Goal: Transaction & Acquisition: Purchase product/service

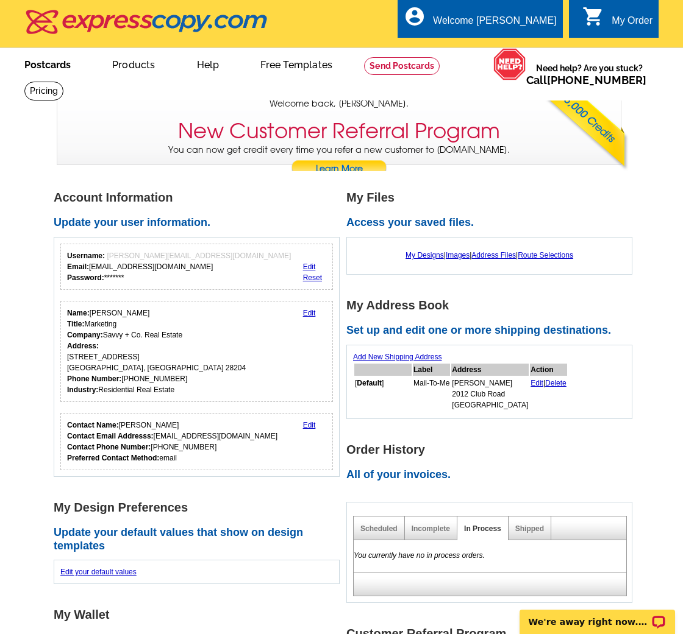
click at [46, 63] on link "Postcards" at bounding box center [47, 63] width 85 height 29
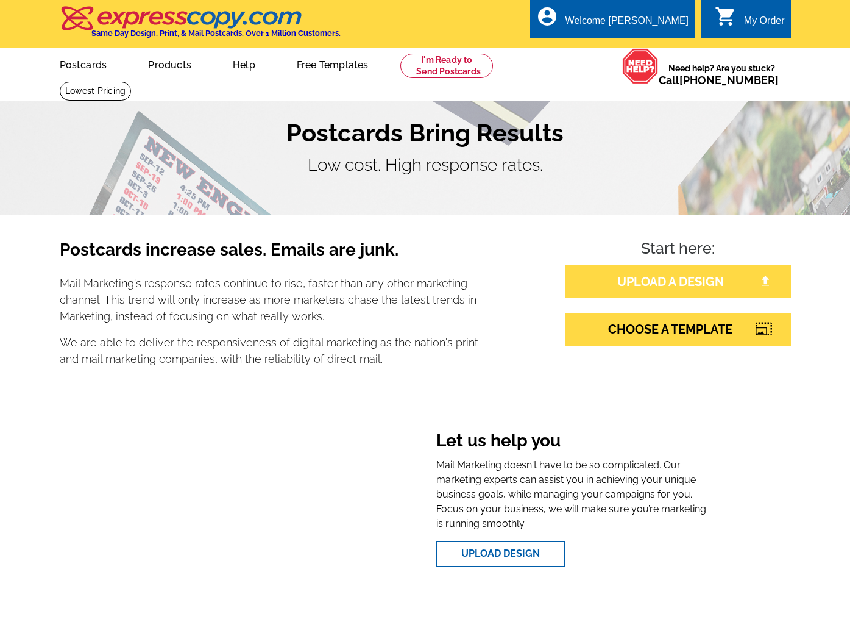
click at [644, 283] on link "UPLOAD A DESIGN" at bounding box center [679, 281] width 226 height 33
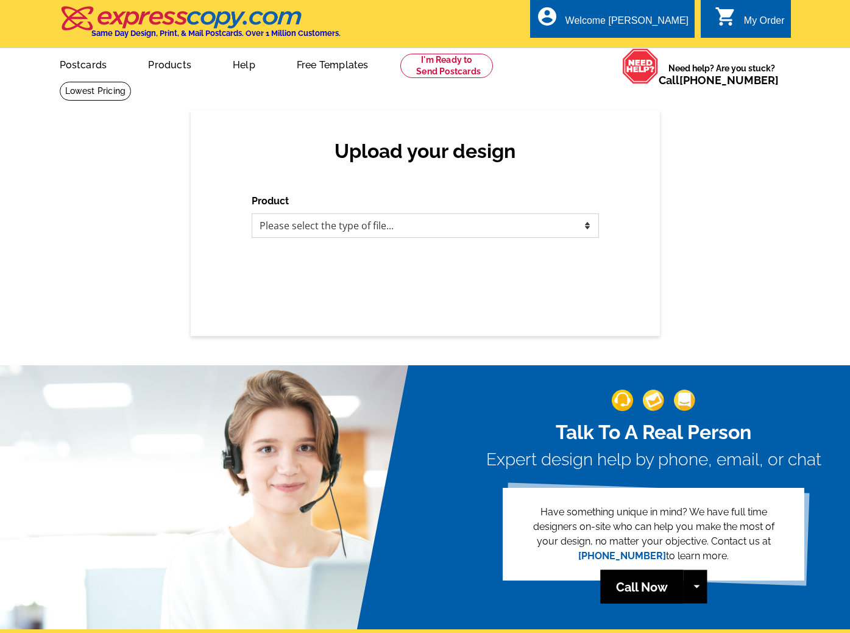
click at [462, 226] on select "Please select the type of file... Postcards Business Cards Letters and flyers G…" at bounding box center [425, 225] width 347 height 24
select select "1"
click at [252, 213] on select "Please select the type of file... Postcards Business Cards Letters and flyers G…" at bounding box center [425, 225] width 347 height 24
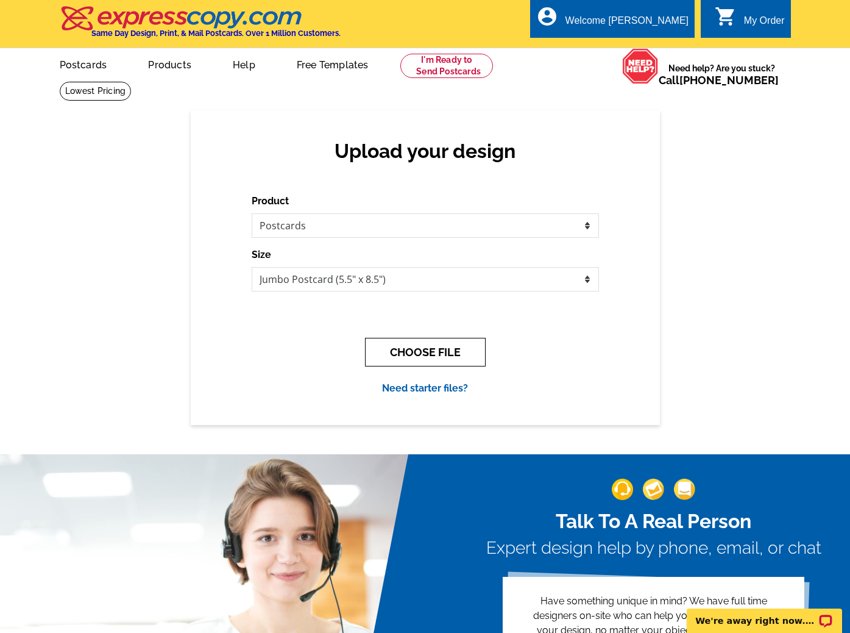
click at [405, 350] on button "CHOOSE FILE" at bounding box center [425, 352] width 121 height 29
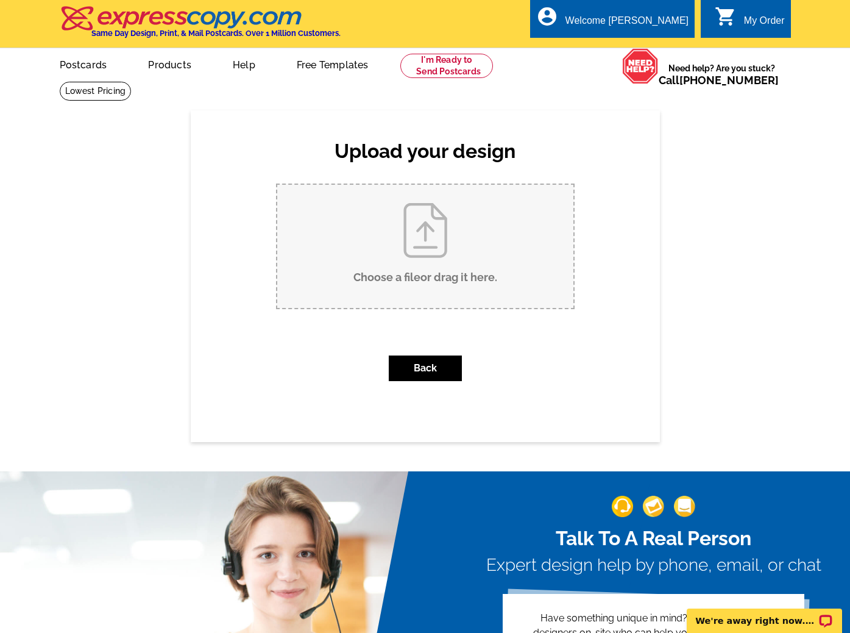
click at [438, 248] on input "Choose a file or drag it here ." at bounding box center [425, 246] width 296 height 123
type input "C:\fakepath\Postcard_Heather Claxton_Sold_200 Park View Drive_Outlined.pdf"
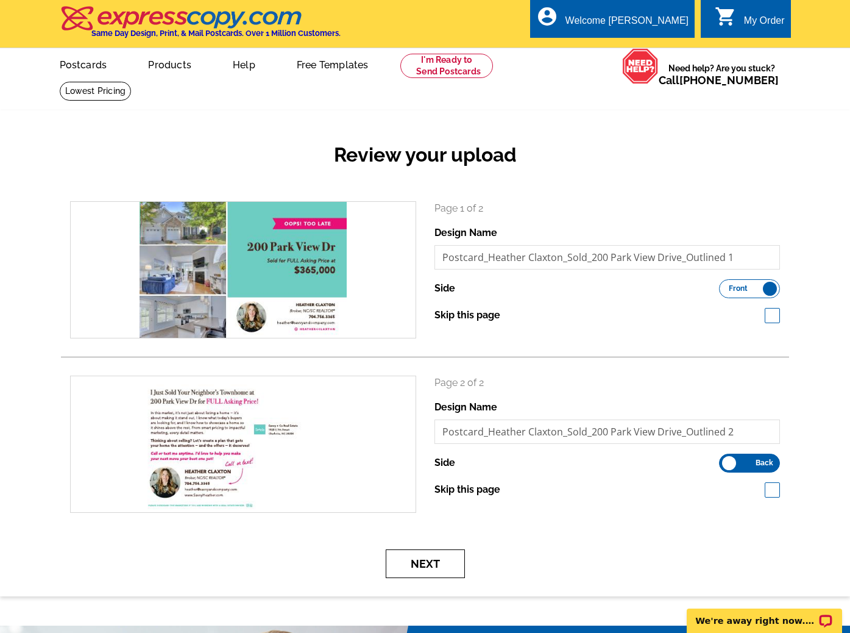
click at [441, 560] on button "Next" at bounding box center [425, 563] width 79 height 29
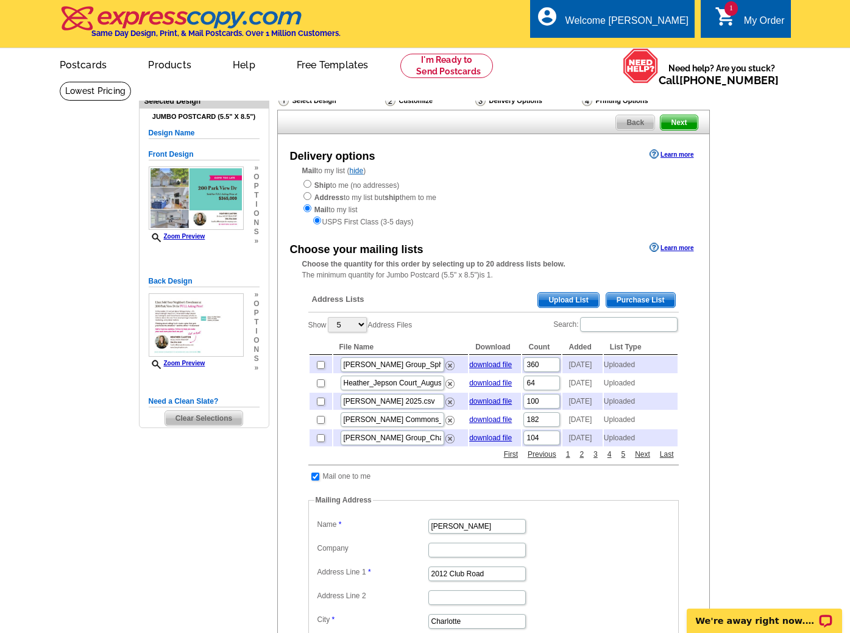
click at [580, 296] on span "Upload List" at bounding box center [568, 300] width 60 height 15
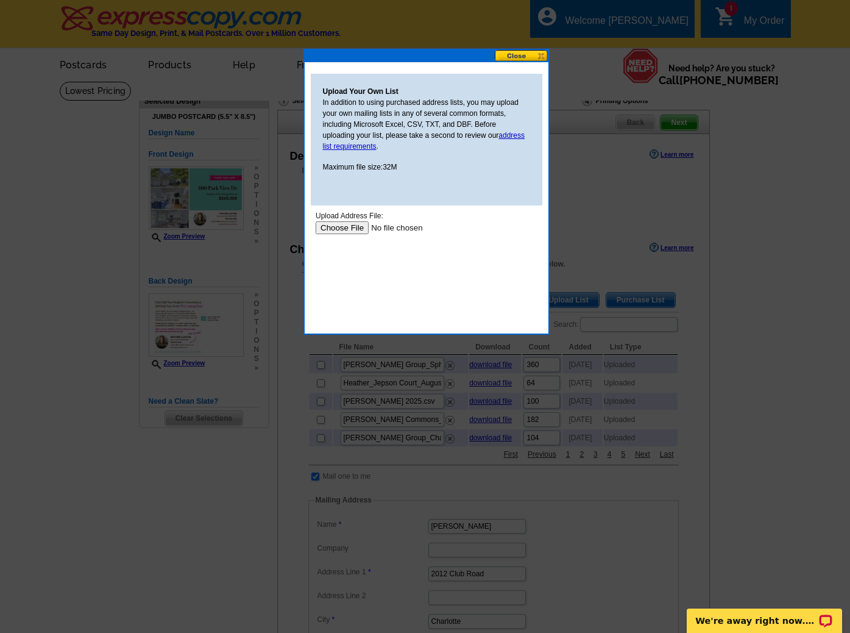
click at [357, 229] on input "file" at bounding box center [392, 227] width 154 height 13
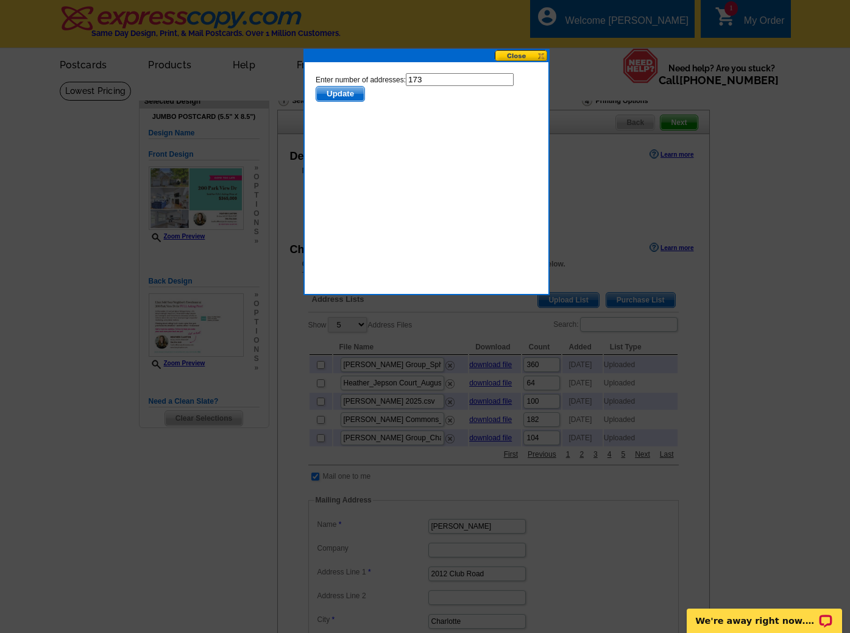
click at [345, 97] on span "Update" at bounding box center [340, 94] width 48 height 15
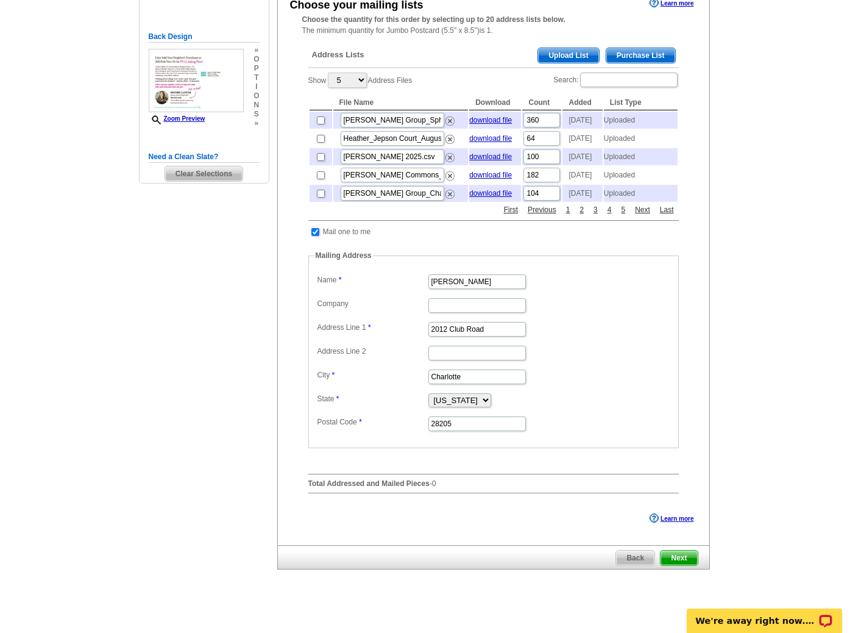
scroll to position [254, 0]
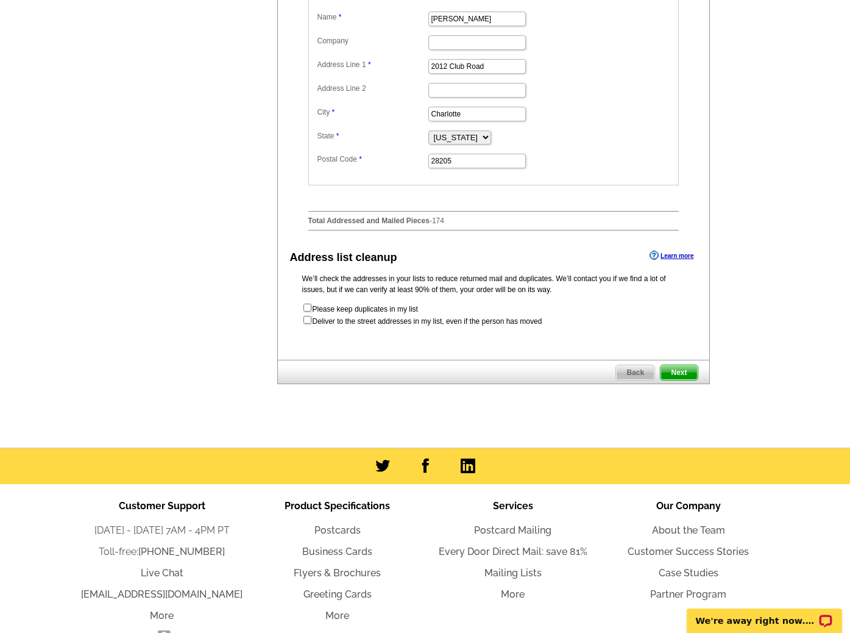
scroll to position [605, 0]
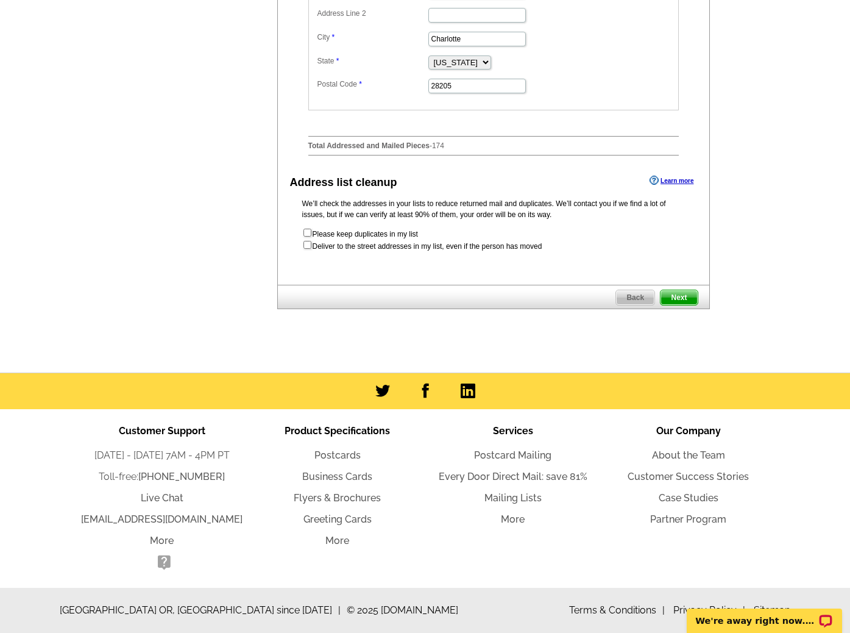
click at [686, 300] on span "Next" at bounding box center [679, 297] width 37 height 15
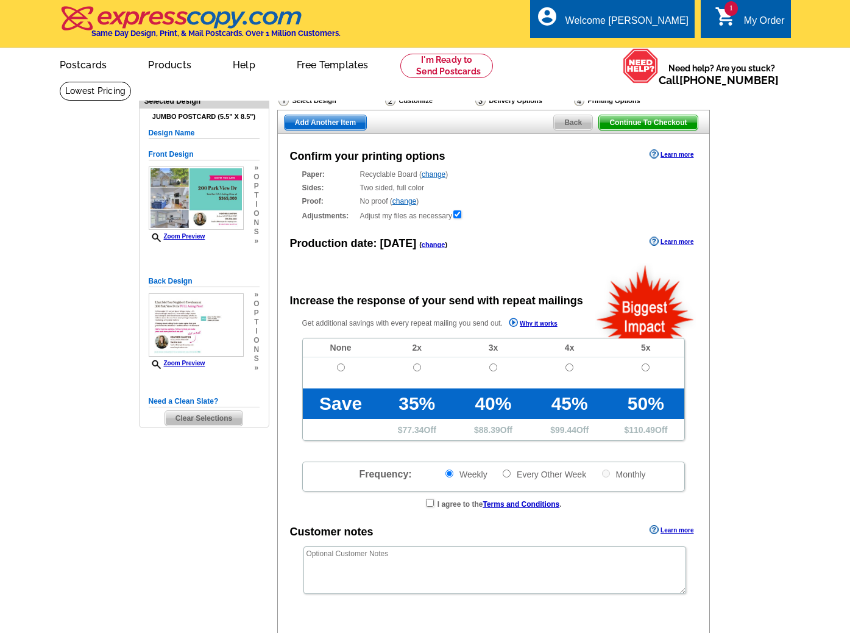
radio input "false"
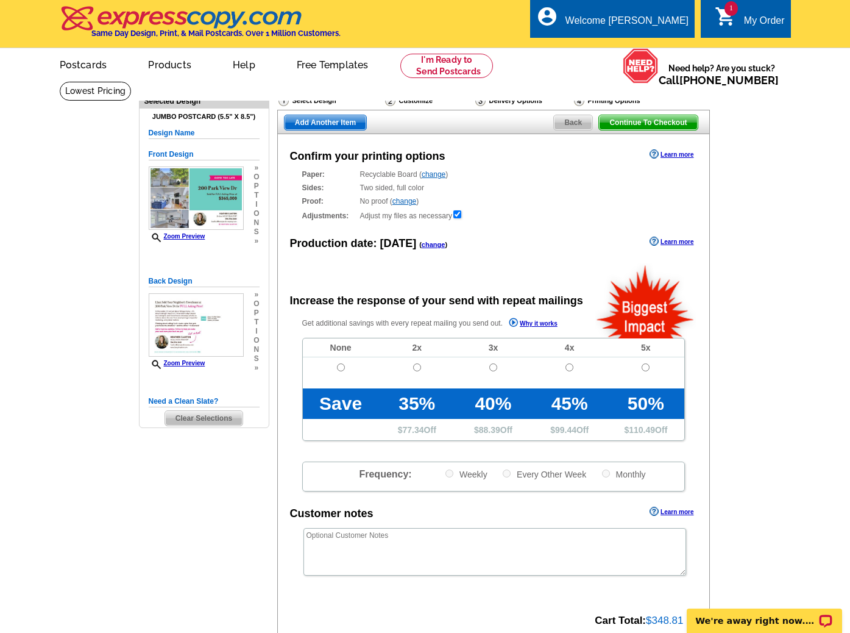
click at [338, 375] on span at bounding box center [341, 381] width 76 height 14
click at [341, 368] on input "radio" at bounding box center [341, 367] width 8 height 8
radio input "true"
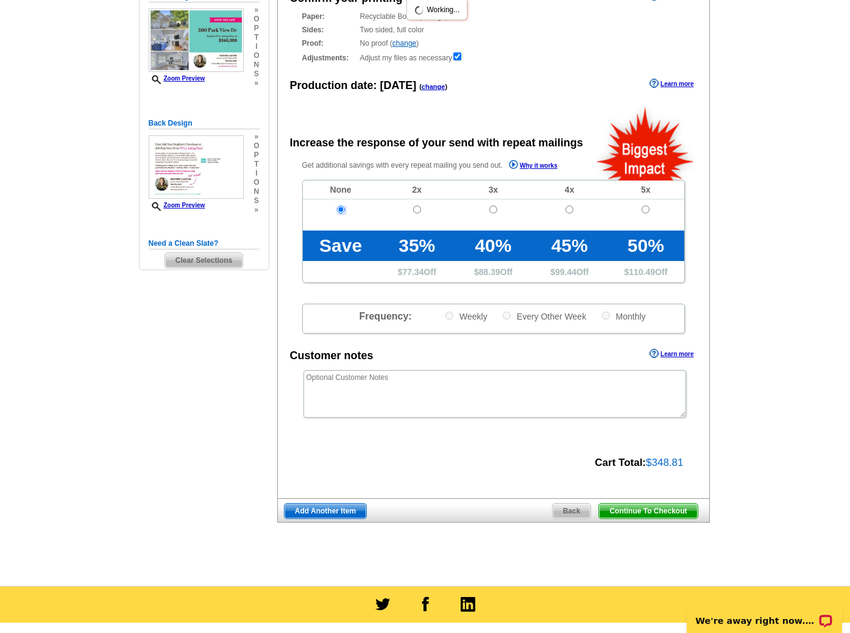
scroll to position [190, 0]
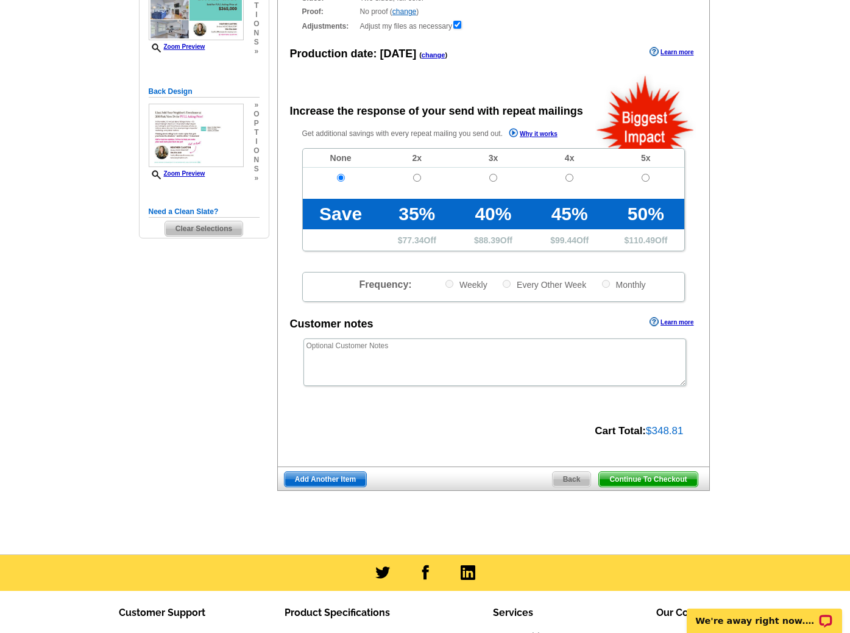
click at [655, 479] on span "Continue To Checkout" at bounding box center [648, 479] width 98 height 15
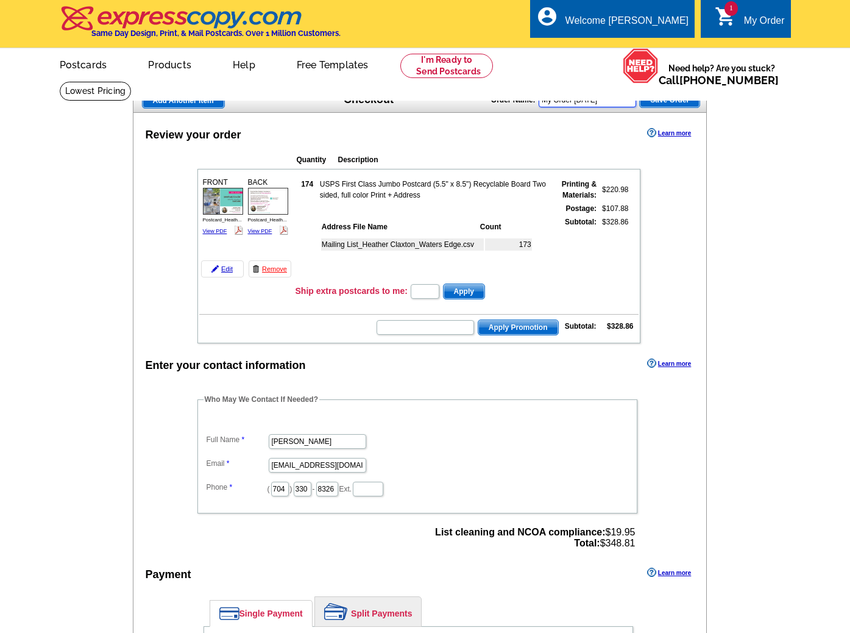
click at [628, 100] on input "My Order 2025-09-26" at bounding box center [588, 100] width 98 height 15
drag, startPoint x: 631, startPoint y: 100, endPoint x: 516, endPoint y: 96, distance: 115.9
click at [513, 96] on div "Order Name: My Order 2025-09-26 Save Order" at bounding box center [595, 99] width 209 height 20
type input "Heather_Sold_Waters Edge"
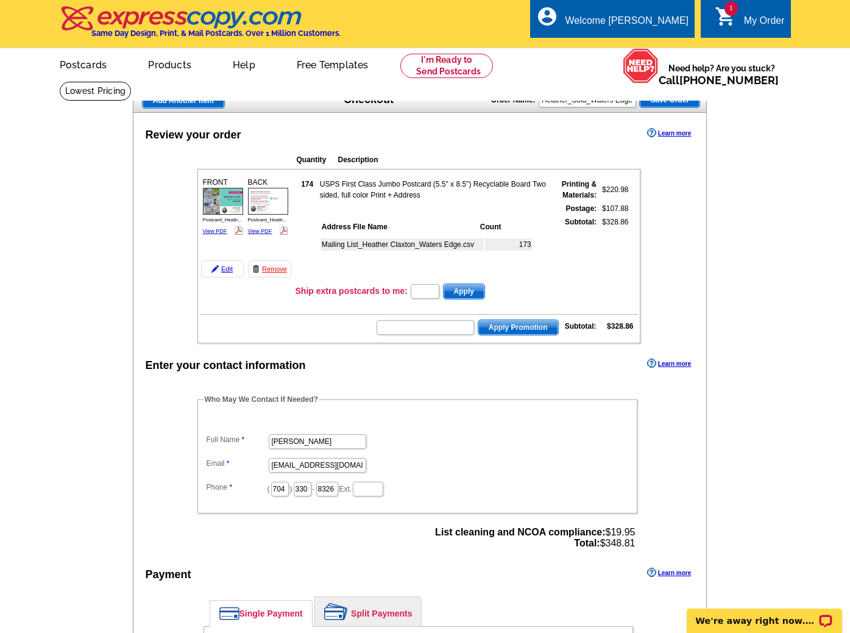
click at [681, 100] on span "Save Order" at bounding box center [670, 100] width 60 height 15
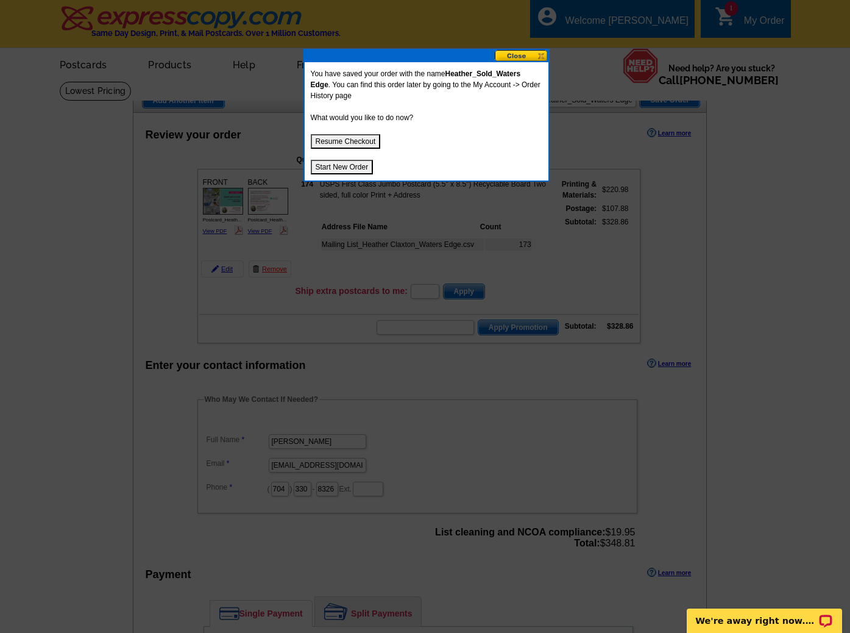
click at [358, 138] on button "Resume Checkout" at bounding box center [346, 141] width 70 height 15
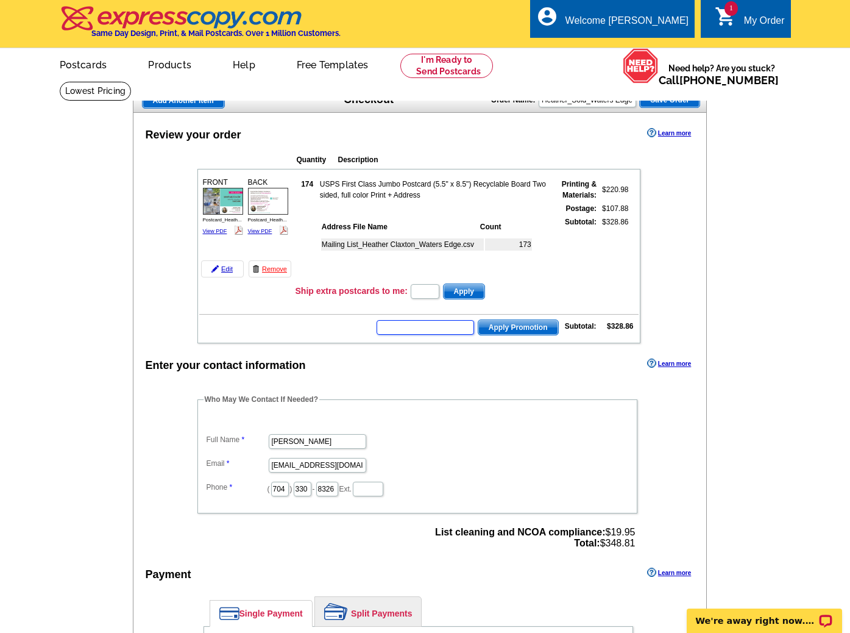
click at [461, 331] on input "text" at bounding box center [426, 327] width 98 height 15
type input "HURRY40"
click at [528, 330] on span "Apply Promotion" at bounding box center [518, 327] width 80 height 15
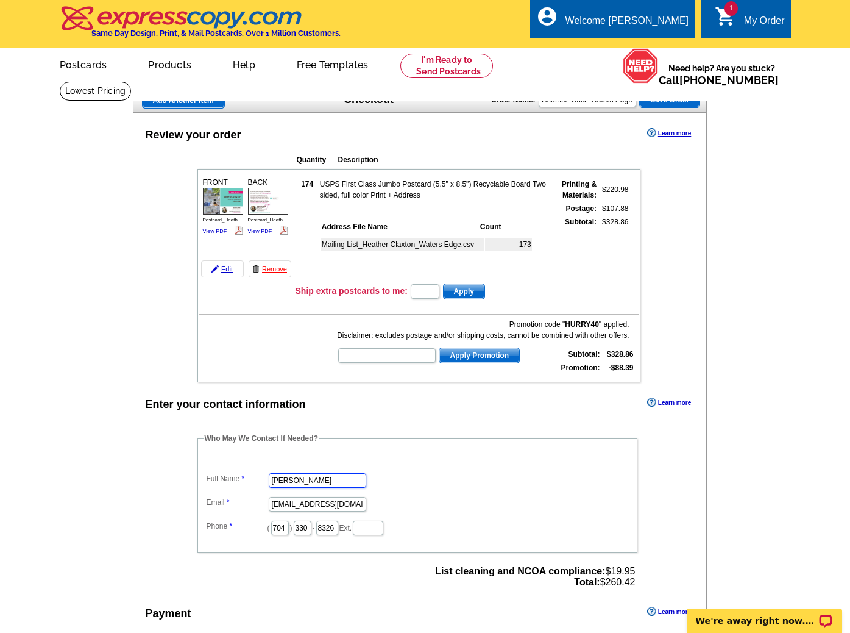
drag, startPoint x: 336, startPoint y: 483, endPoint x: 182, endPoint y: 467, distance: 155.1
click at [182, 467] on div "Who May We Contact If Needed? Full Name Stevie Thomas Email stevie@savvyandcomp…" at bounding box center [418, 512] width 491 height 158
type input "[PERSON_NAME]"
type input "[PERSON_NAME][EMAIL_ADDRESS][DOMAIN_NAME]"
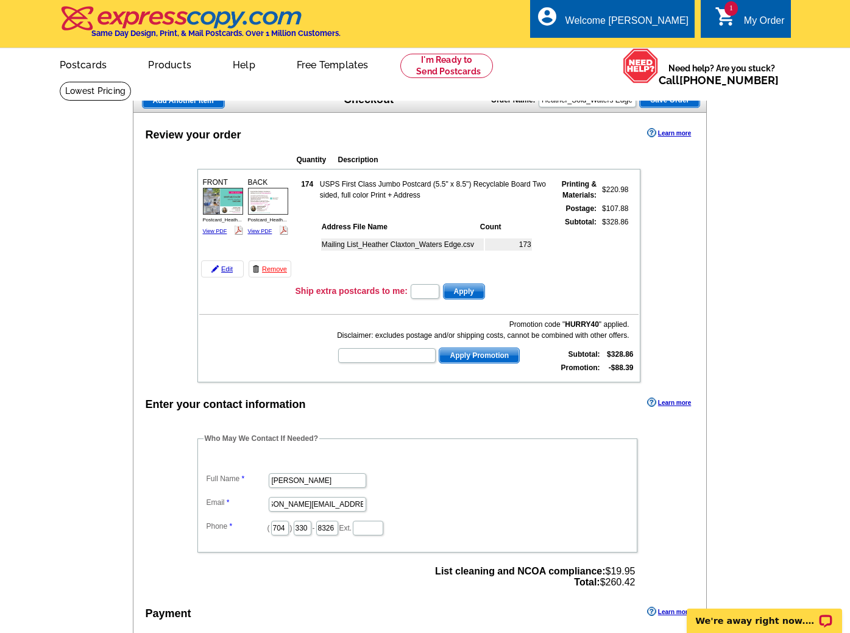
scroll to position [0, 0]
click at [377, 466] on dl "Full Name Julie Tambussi Email julie@savvyandcompany.com Phone ( 704 ) 330 - 83…" at bounding box center [418, 495] width 428 height 82
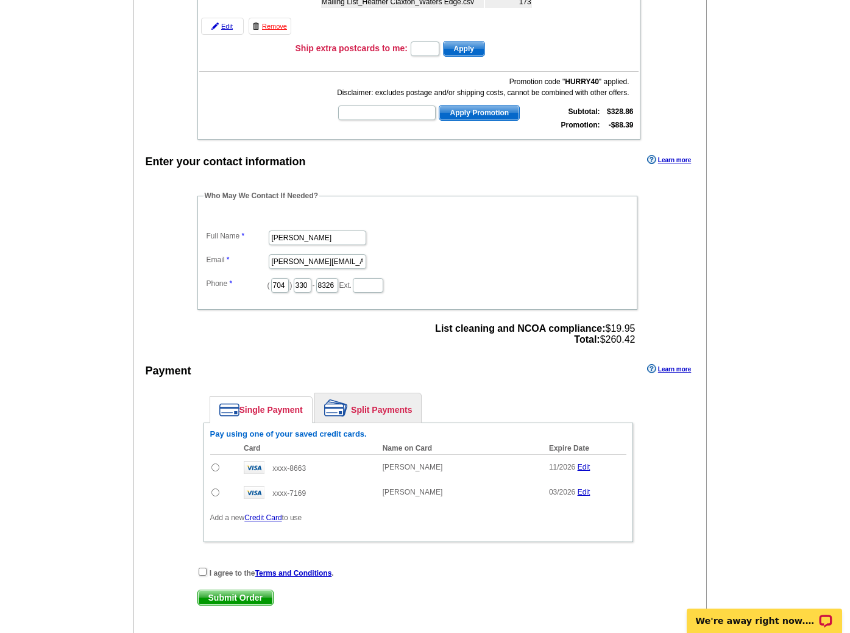
scroll to position [246, 0]
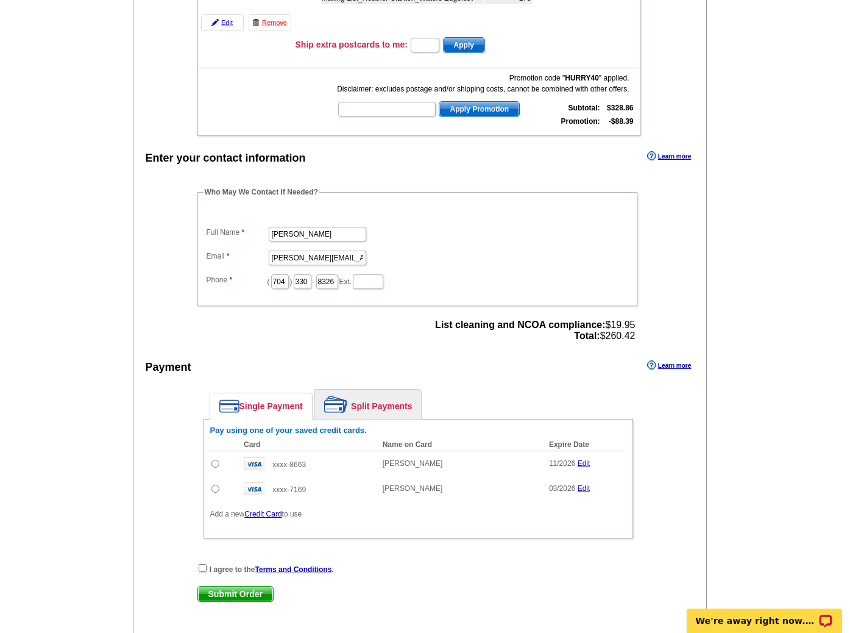
click at [213, 460] on input "radio" at bounding box center [215, 464] width 8 height 8
radio input "true"
click at [216, 488] on input "radio" at bounding box center [215, 489] width 8 height 8
radio input "true"
click at [199, 566] on input "checkbox" at bounding box center [203, 568] width 8 height 8
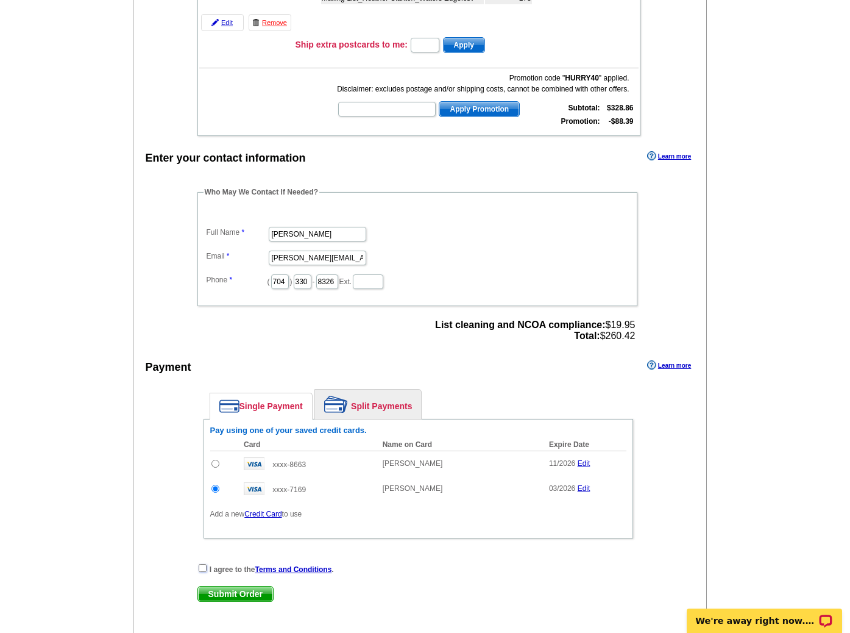
checkbox input "true"
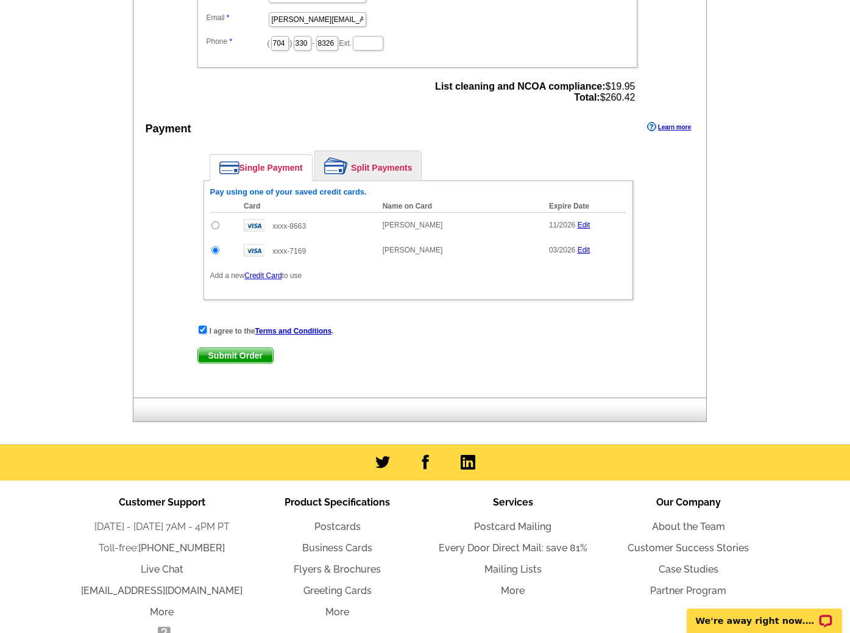
scroll to position [446, 0]
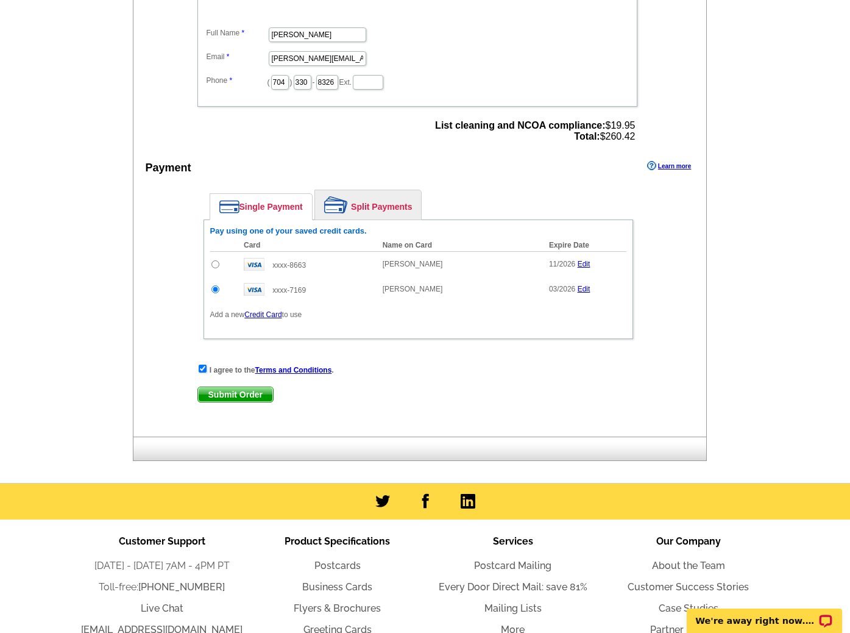
click at [247, 400] on span "Submit Order" at bounding box center [235, 394] width 75 height 15
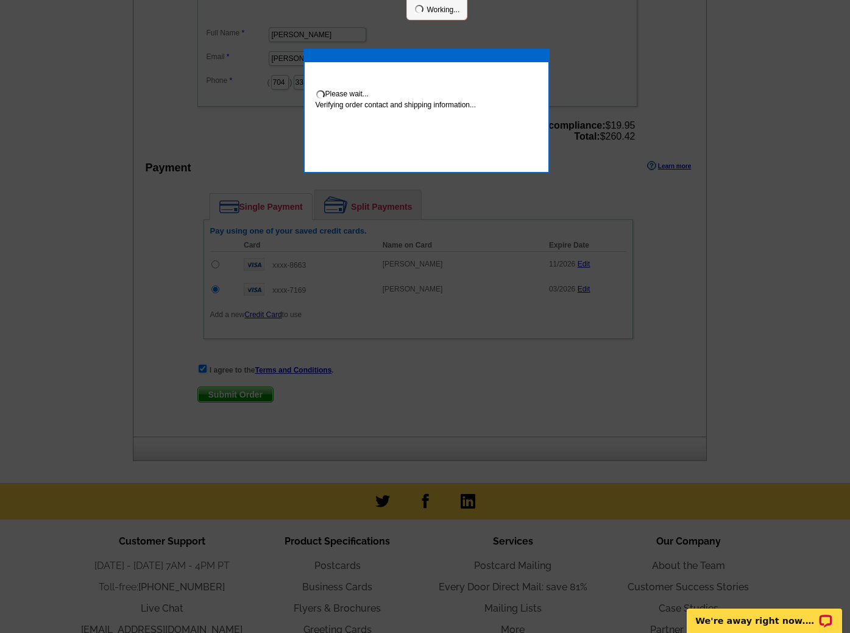
scroll to position [441, 0]
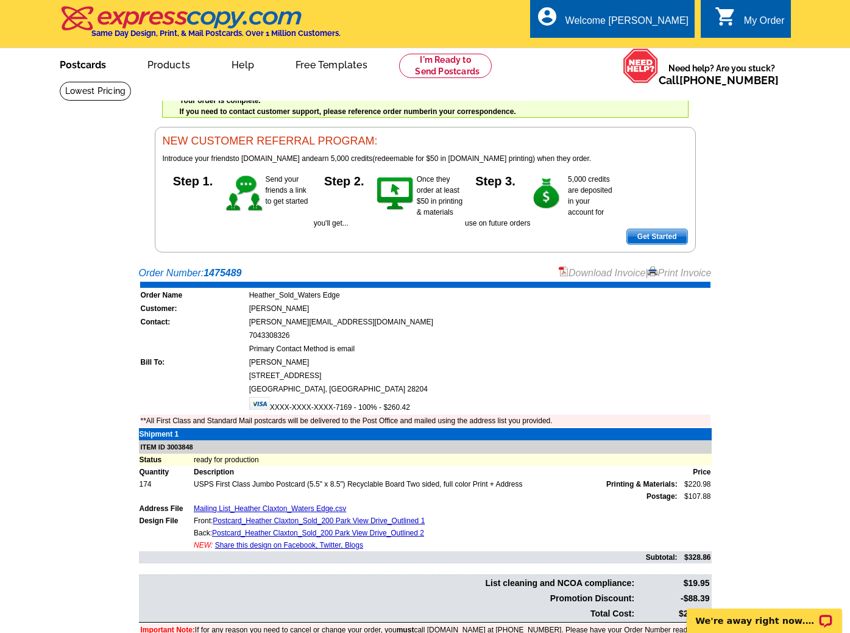
click at [92, 61] on link "Postcards" at bounding box center [82, 63] width 85 height 29
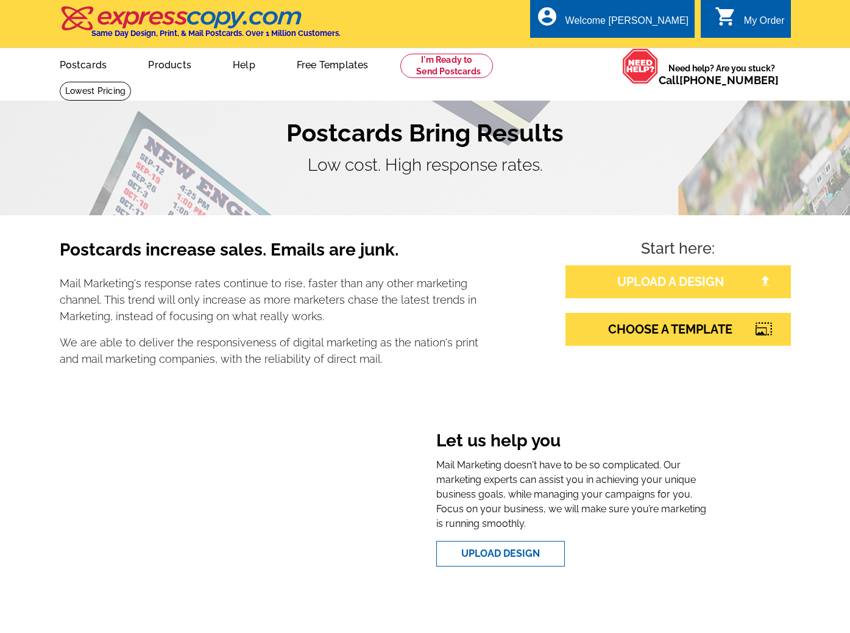
click at [617, 275] on link "UPLOAD A DESIGN" at bounding box center [679, 281] width 226 height 33
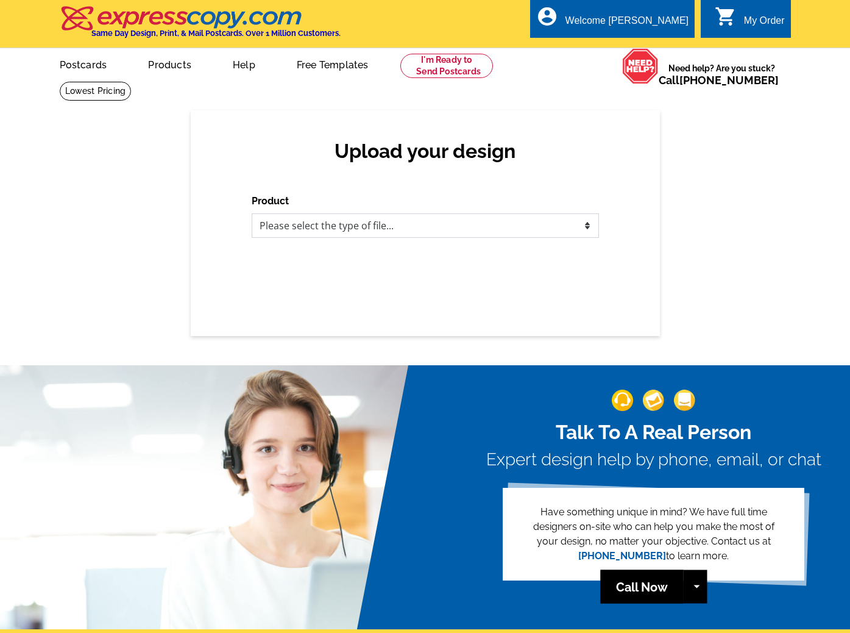
click at [395, 227] on select "Please select the type of file... Postcards Business Cards Letters and flyers G…" at bounding box center [425, 225] width 347 height 24
select select "1"
click at [252, 213] on select "Please select the type of file... Postcards Business Cards Letters and flyers G…" at bounding box center [425, 225] width 347 height 24
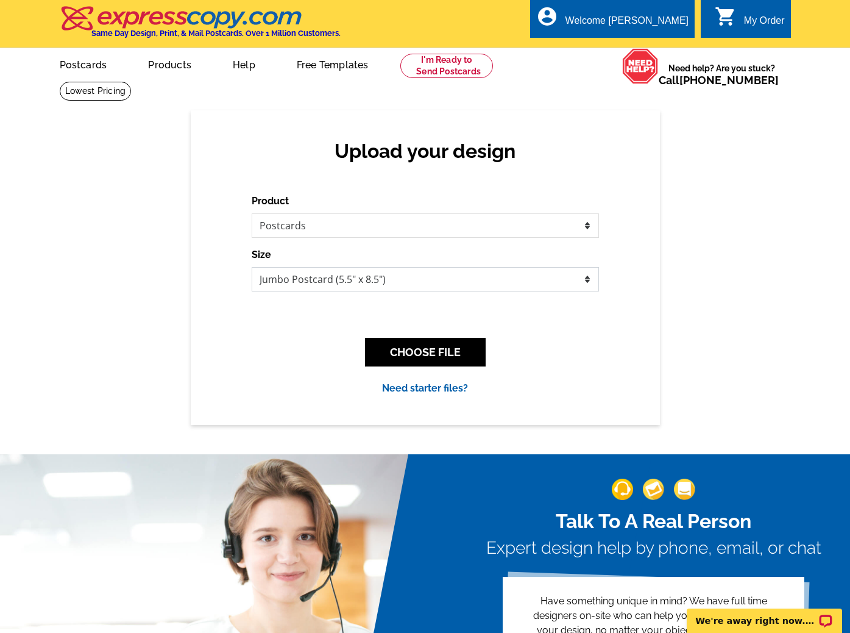
click at [374, 279] on select "Jumbo Postcard (5.5" x 8.5") Regular Postcard (4.25" x 5.6") Panoramic Postcard…" at bounding box center [425, 279] width 347 height 24
select select "3"
click at [252, 267] on select "Jumbo Postcard (5.5" x 8.5") Regular Postcard (4.25" x 5.6") Panoramic Postcard…" at bounding box center [425, 279] width 347 height 24
click at [422, 352] on button "CHOOSE FILE" at bounding box center [425, 352] width 121 height 29
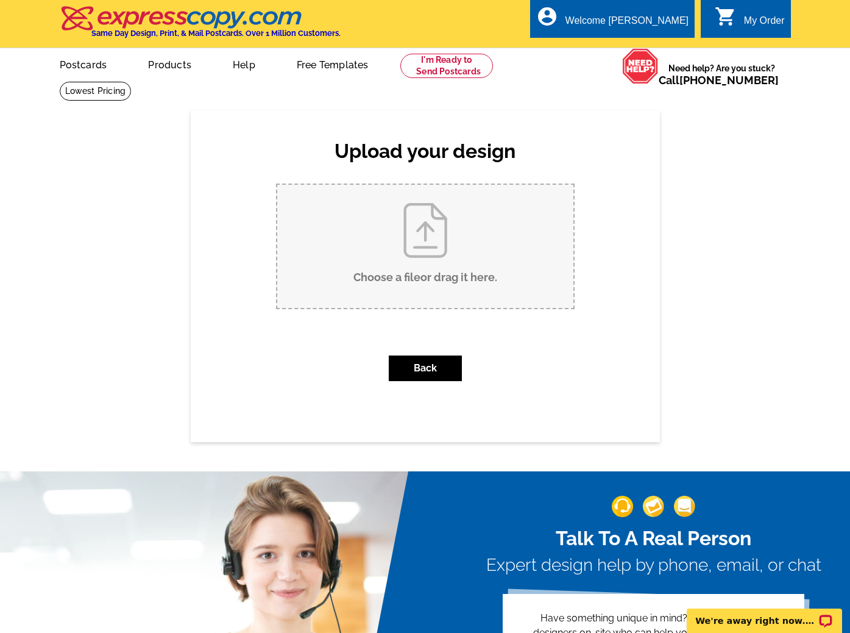
click at [433, 266] on input "Choose a file or drag it here ." at bounding box center [425, 246] width 296 height 123
type input "C:\fakepath\Postcard_Panoramic_The Jeff King Team_Just Sold_Amy Tritt_Eastway P…"
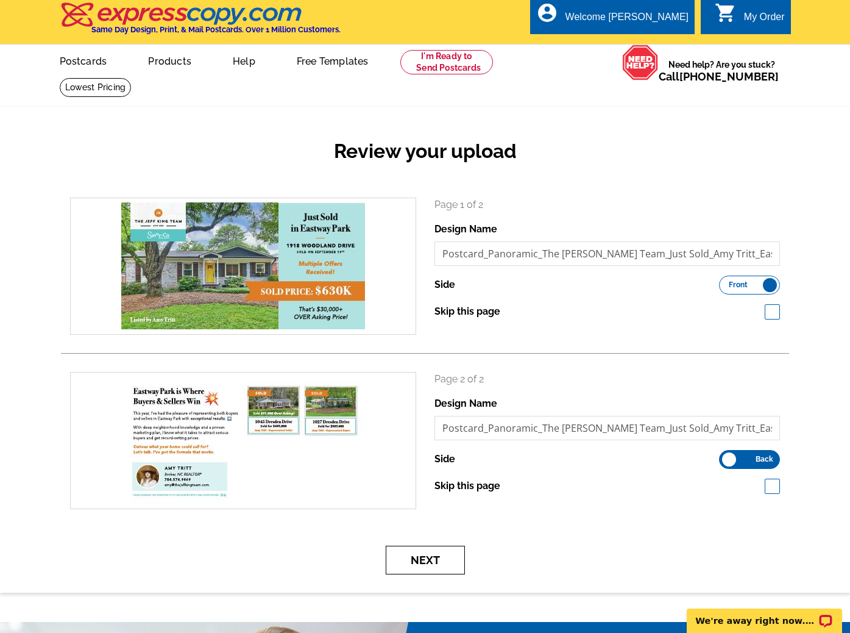
click at [427, 563] on button "Next" at bounding box center [425, 560] width 79 height 29
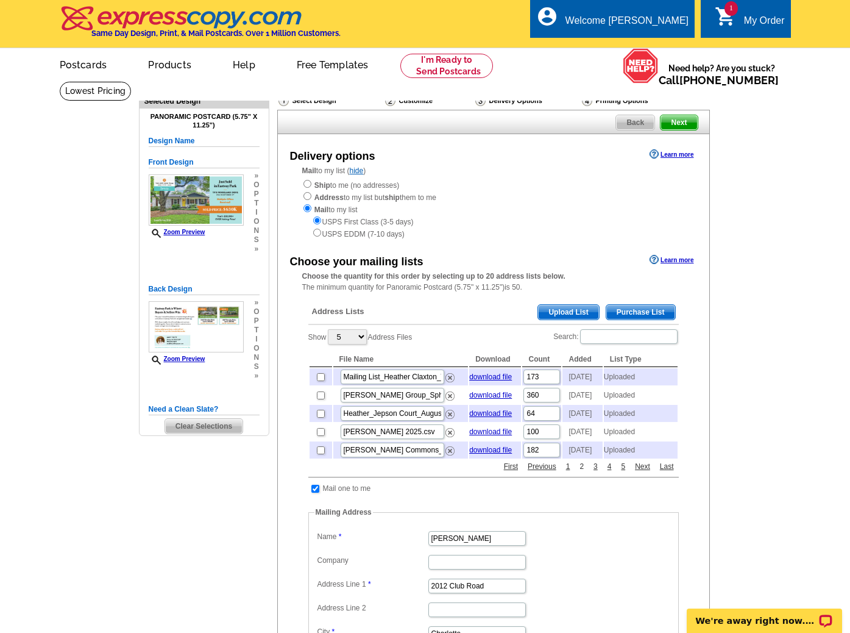
click at [583, 472] on link "2" at bounding box center [582, 466] width 10 height 11
click at [322, 454] on input "checkbox" at bounding box center [321, 450] width 8 height 8
checkbox input "true"
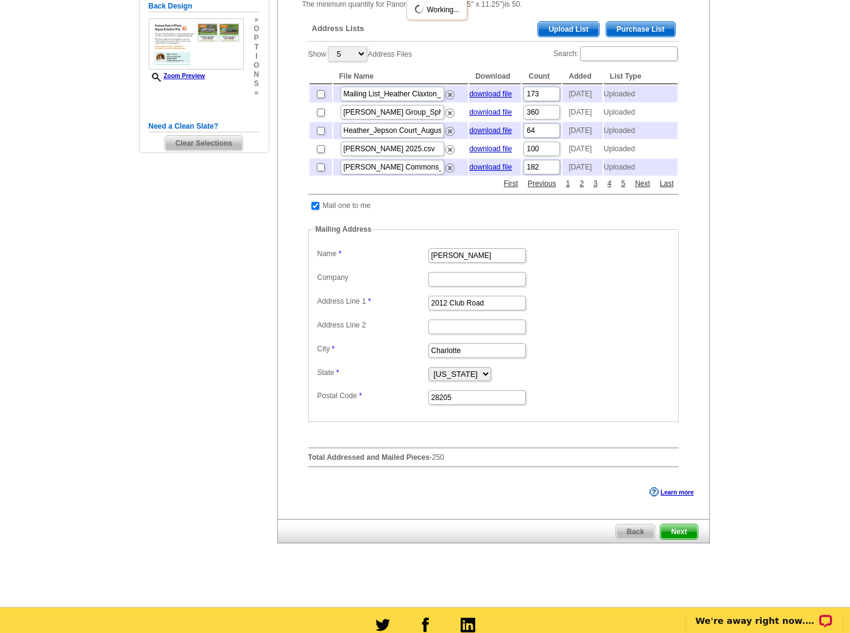
scroll to position [283, 0]
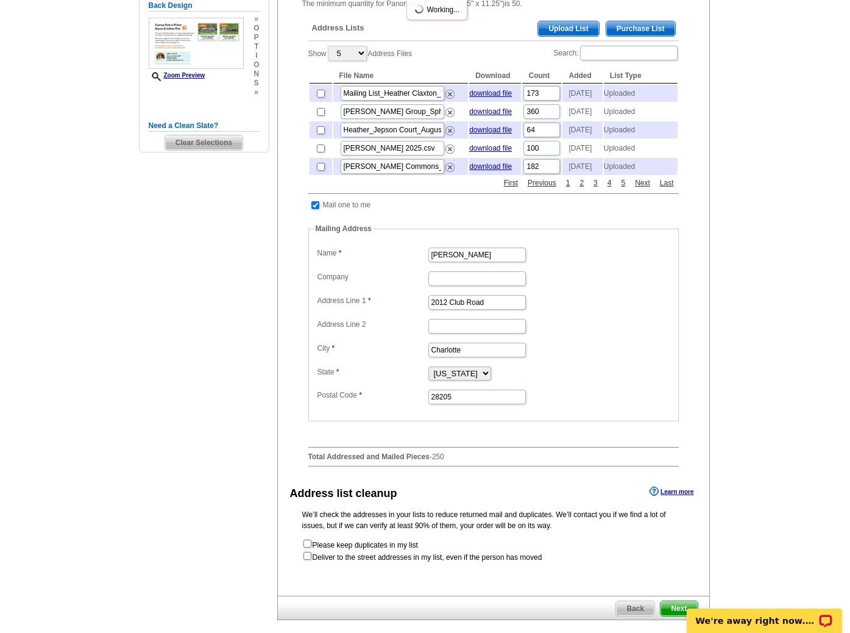
click at [681, 531] on p "We’ll check the addresses in your lists to reduce returned mail and duplicates.…" at bounding box center [493, 520] width 383 height 22
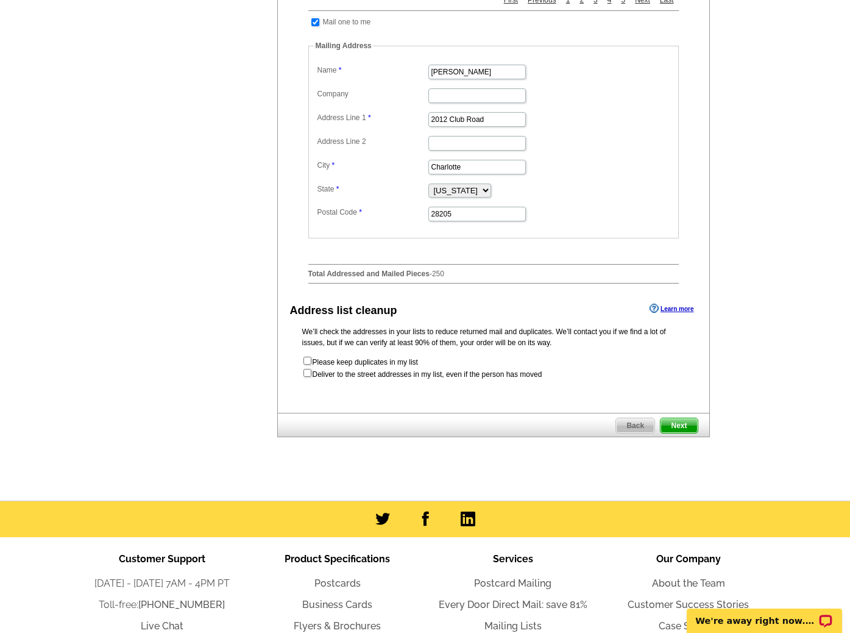
scroll to position [470, 0]
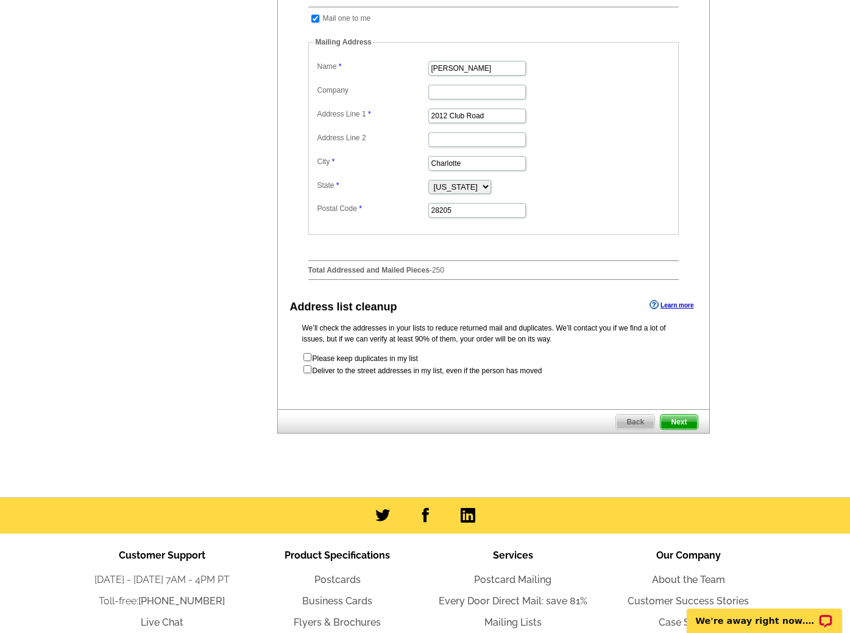
click at [678, 429] on span "Next" at bounding box center [679, 421] width 37 height 15
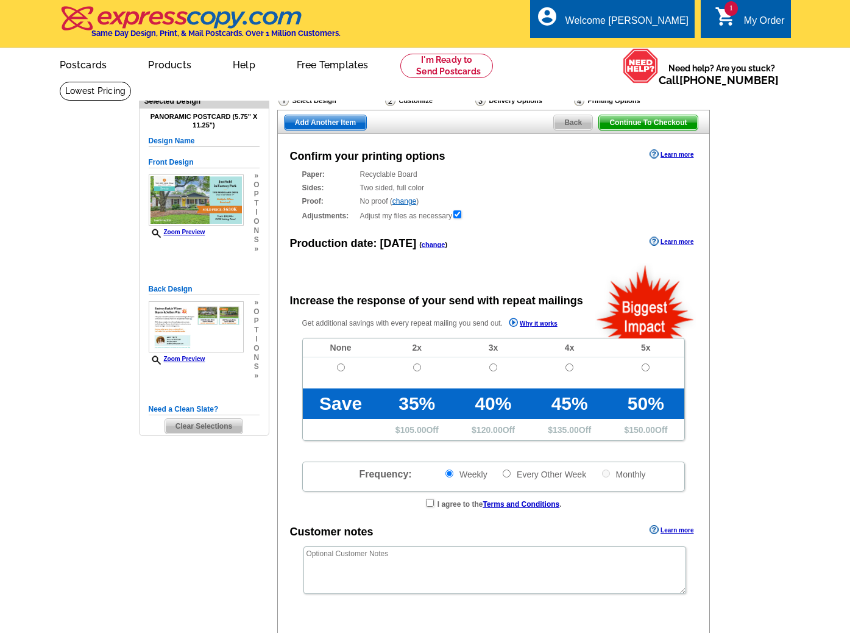
radio input "false"
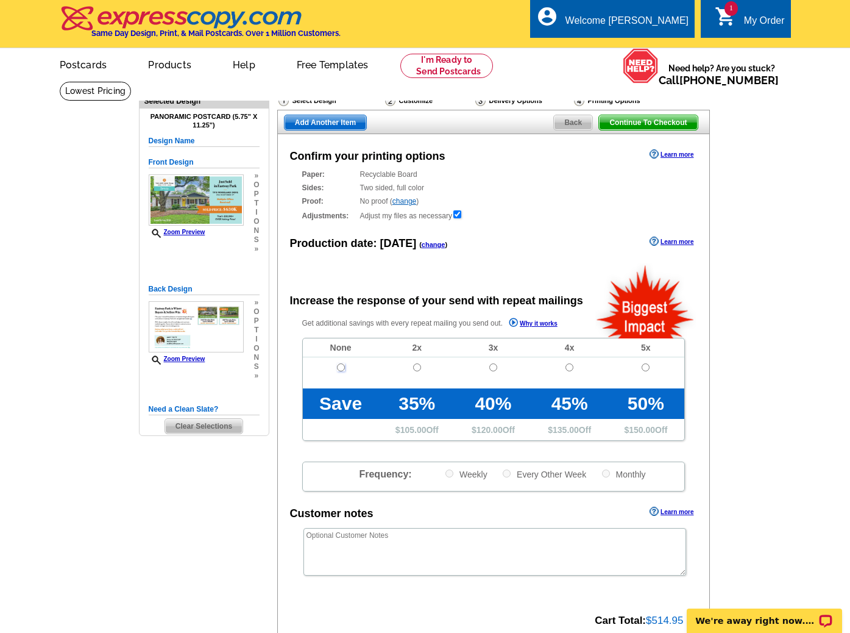
click at [344, 368] on input "radio" at bounding box center [341, 367] width 8 height 8
radio input "true"
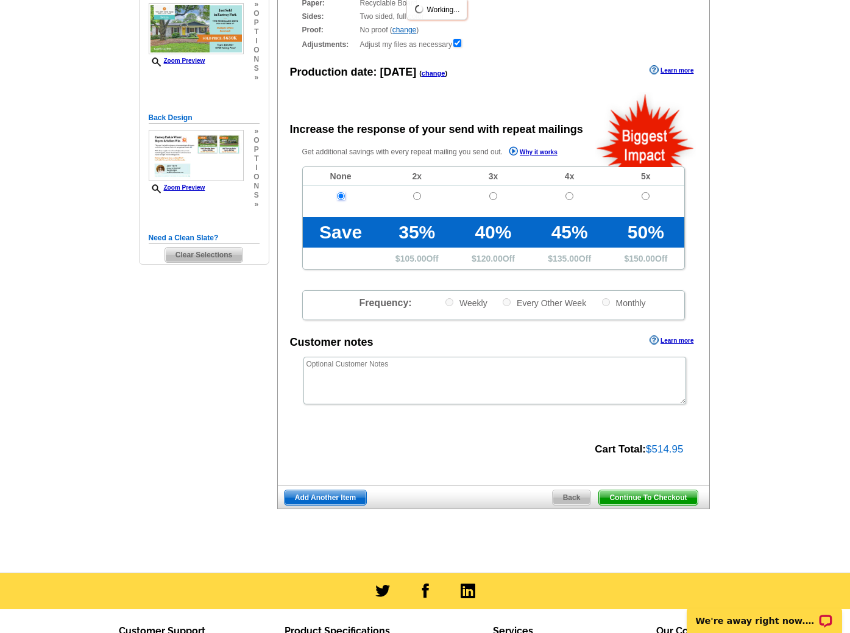
scroll to position [175, 0]
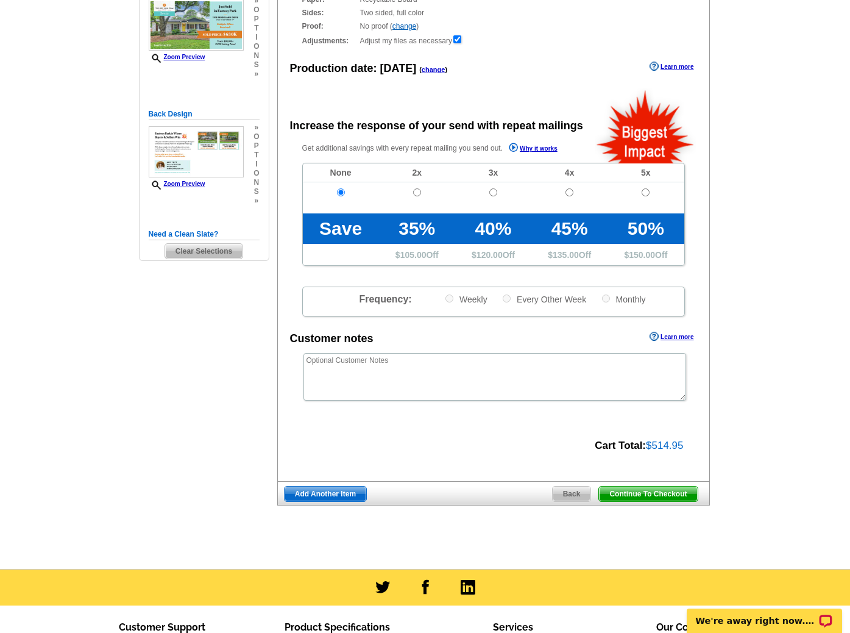
click at [641, 491] on span "Continue To Checkout" at bounding box center [648, 493] width 98 height 15
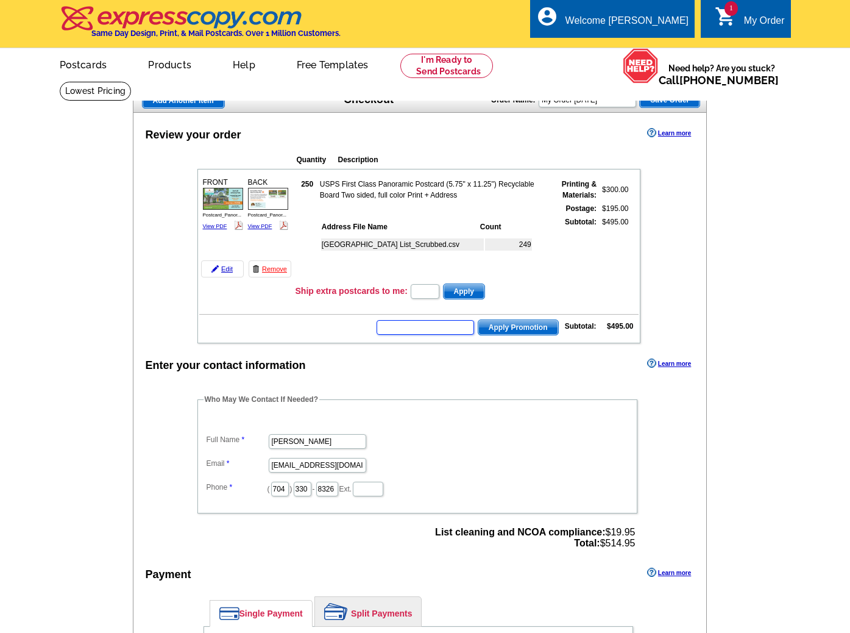
click at [438, 334] on input "text" at bounding box center [426, 327] width 98 height 15
click at [611, 101] on input "My Order 2025-09-26" at bounding box center [588, 100] width 98 height 15
click at [625, 99] on input "My Order 2025-09-26" at bounding box center [588, 100] width 98 height 15
drag, startPoint x: 629, startPoint y: 101, endPoint x: 418, endPoint y: 71, distance: 213.6
click at [419, 71] on body "Welcome back Stevie My Account Logout local_phone Same Day Design, Print, & Mai…" at bounding box center [425, 575] width 850 height 1150
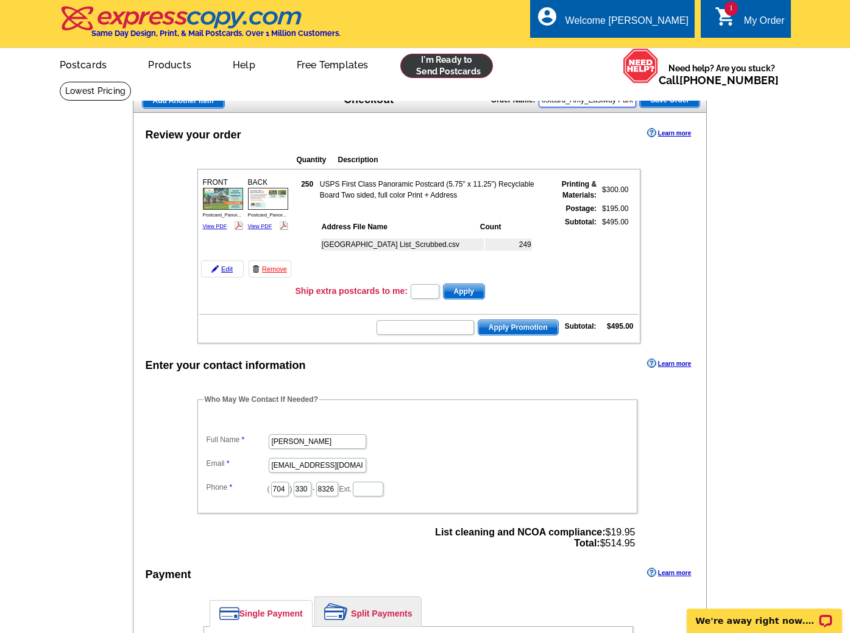
scroll to position [0, 20]
type input "Postcard_Amy_Eastway Park"
click at [691, 95] on span "Save Order" at bounding box center [670, 100] width 60 height 15
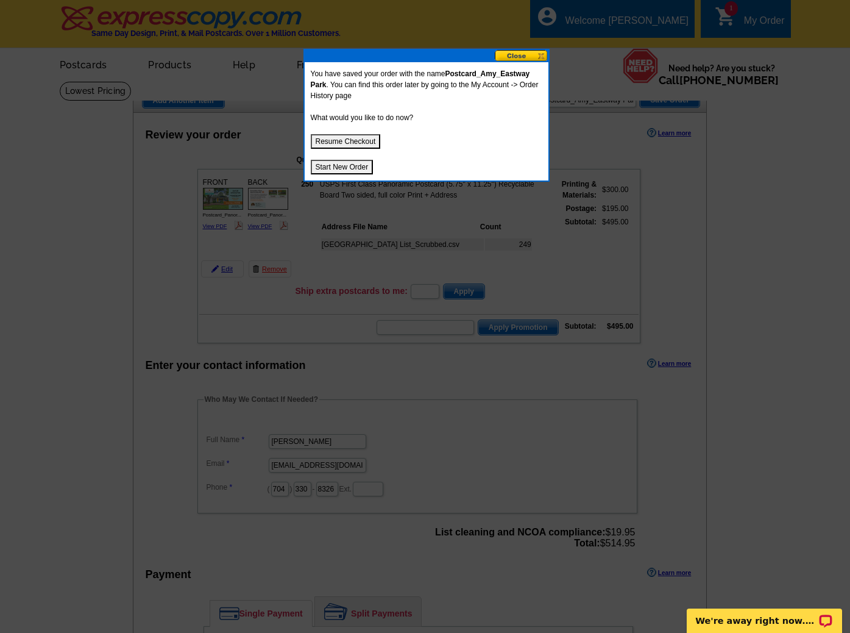
click at [363, 138] on button "Resume Checkout" at bounding box center [346, 141] width 70 height 15
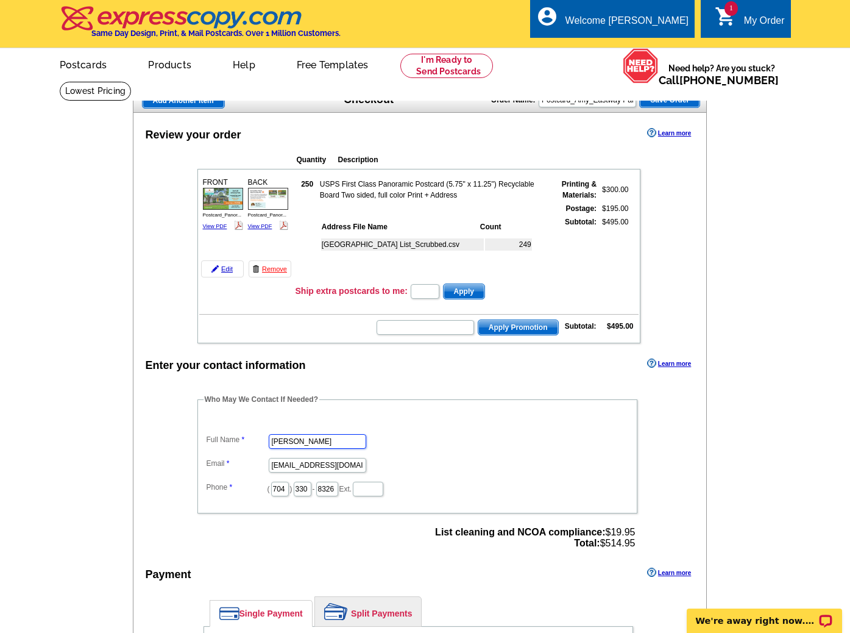
click at [331, 440] on input "Stevie Thomas" at bounding box center [318, 441] width 98 height 15
drag, startPoint x: 215, startPoint y: 430, endPoint x: 203, endPoint y: 427, distance: 12.6
click at [204, 428] on dl "Full Name Stevie Thomas Email stevie@savvyandcompany.com Phone ( 704 ) 330 - 83…" at bounding box center [418, 456] width 428 height 82
type input "[PERSON_NAME]"
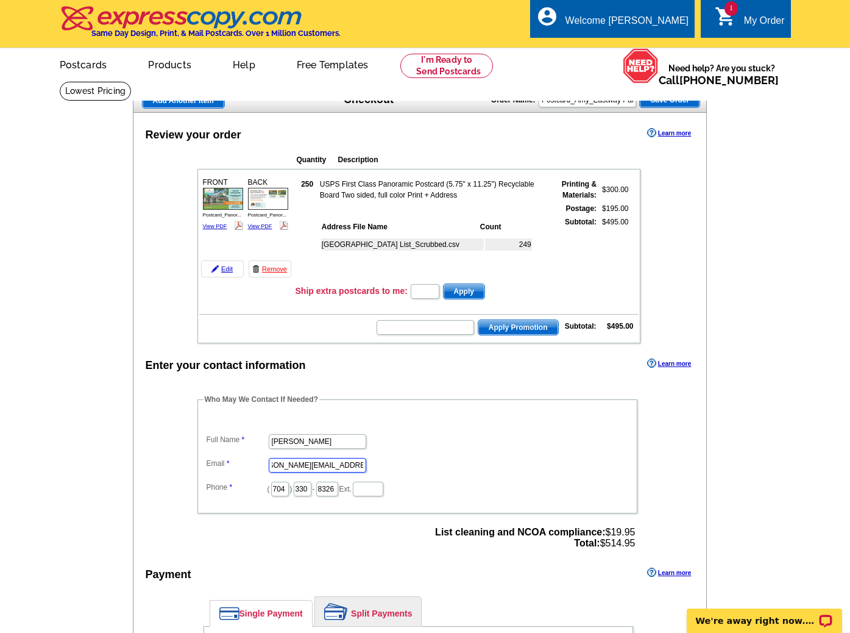
type input "[PERSON_NAME][EMAIL_ADDRESS][DOMAIN_NAME]"
click at [427, 393] on div "Enter your contact information Learn more Who May We Contact If Needed? Full Na…" at bounding box center [420, 599] width 574 height 488
click at [427, 330] on input "text" at bounding box center [426, 327] width 98 height 15
type input "HURRY40"
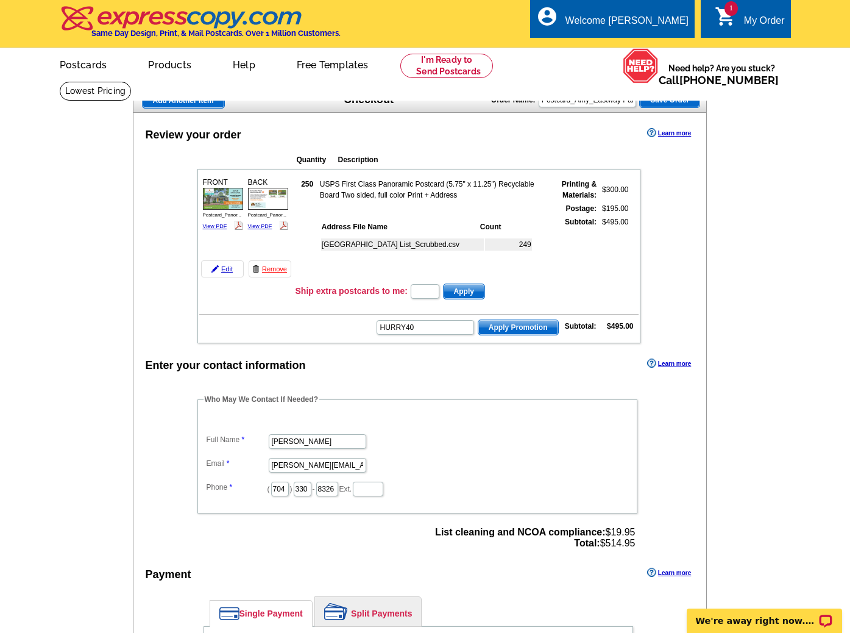
click at [508, 325] on span "Apply Promotion" at bounding box center [518, 327] width 80 height 15
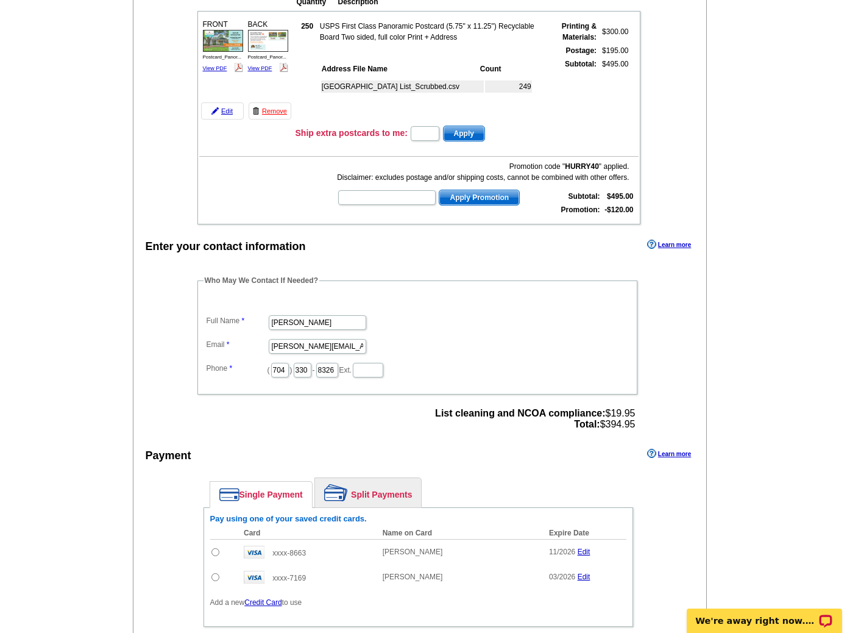
scroll to position [235, 0]
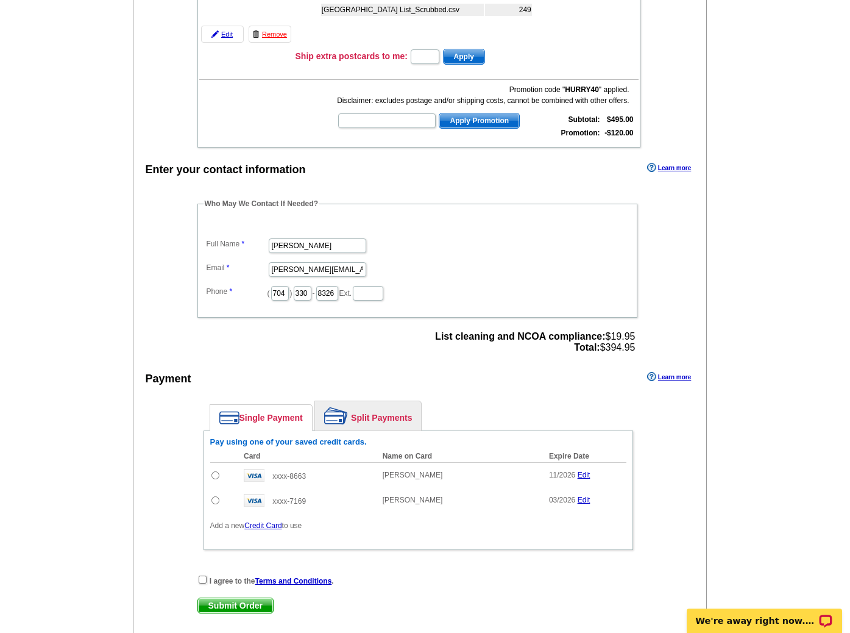
click at [215, 477] on input "radio" at bounding box center [215, 475] width 8 height 8
radio input "true"
click at [215, 500] on input "radio" at bounding box center [215, 500] width 8 height 8
radio input "true"
click at [203, 581] on input "checkbox" at bounding box center [203, 579] width 8 height 8
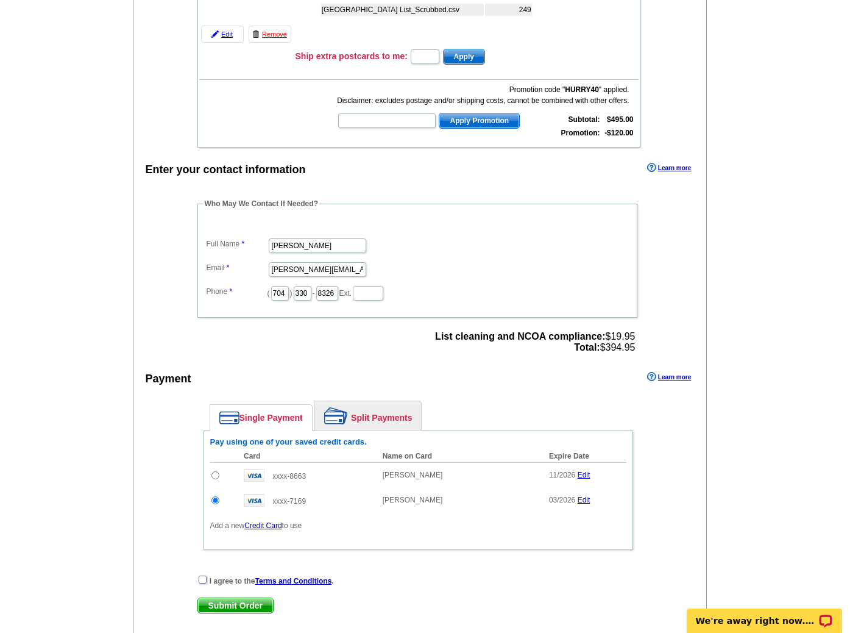
checkbox input "true"
click at [218, 606] on span "Submit Order" at bounding box center [235, 605] width 75 height 15
